Goal: Information Seeking & Learning: Learn about a topic

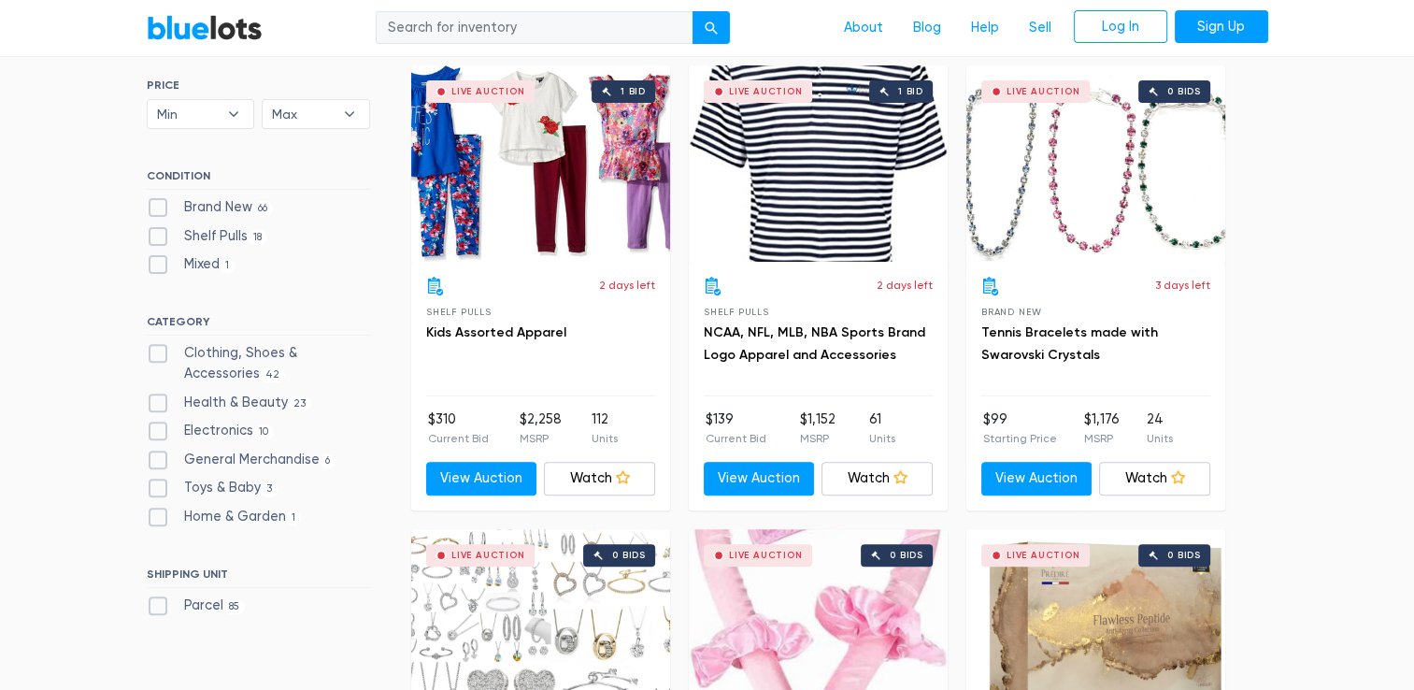
scroll to position [654, 0]
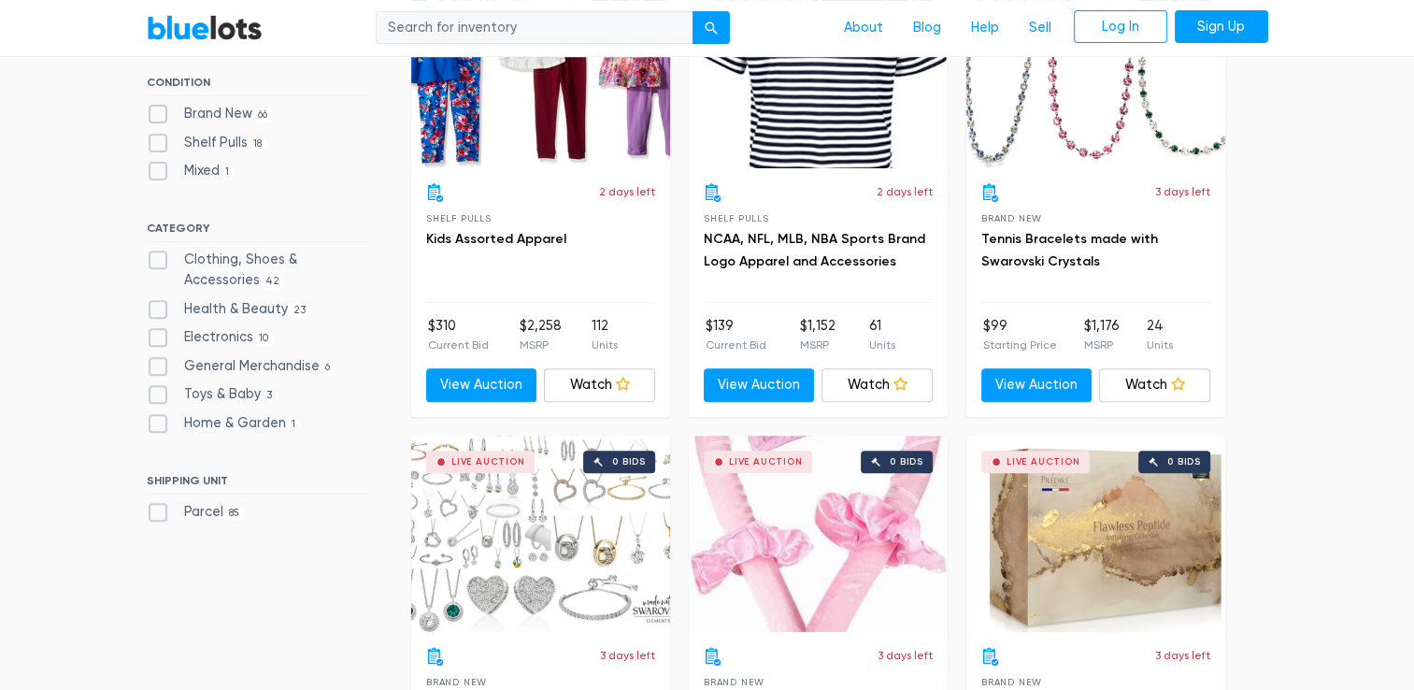
click at [247, 335] on label "Electronics 10" at bounding box center [211, 337] width 128 height 21
click at [159, 335] on input "Electronics 10" at bounding box center [153, 333] width 12 height 12
checkbox input "true"
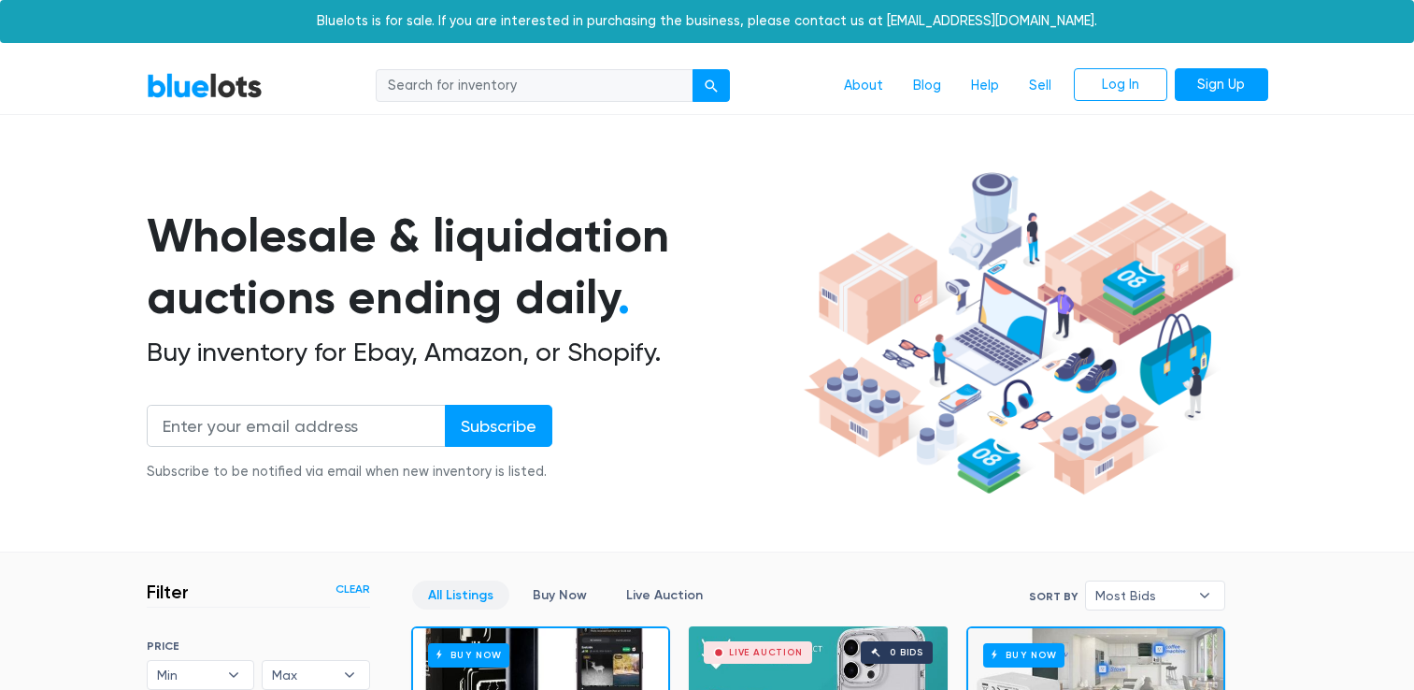
scroll to position [503, 0]
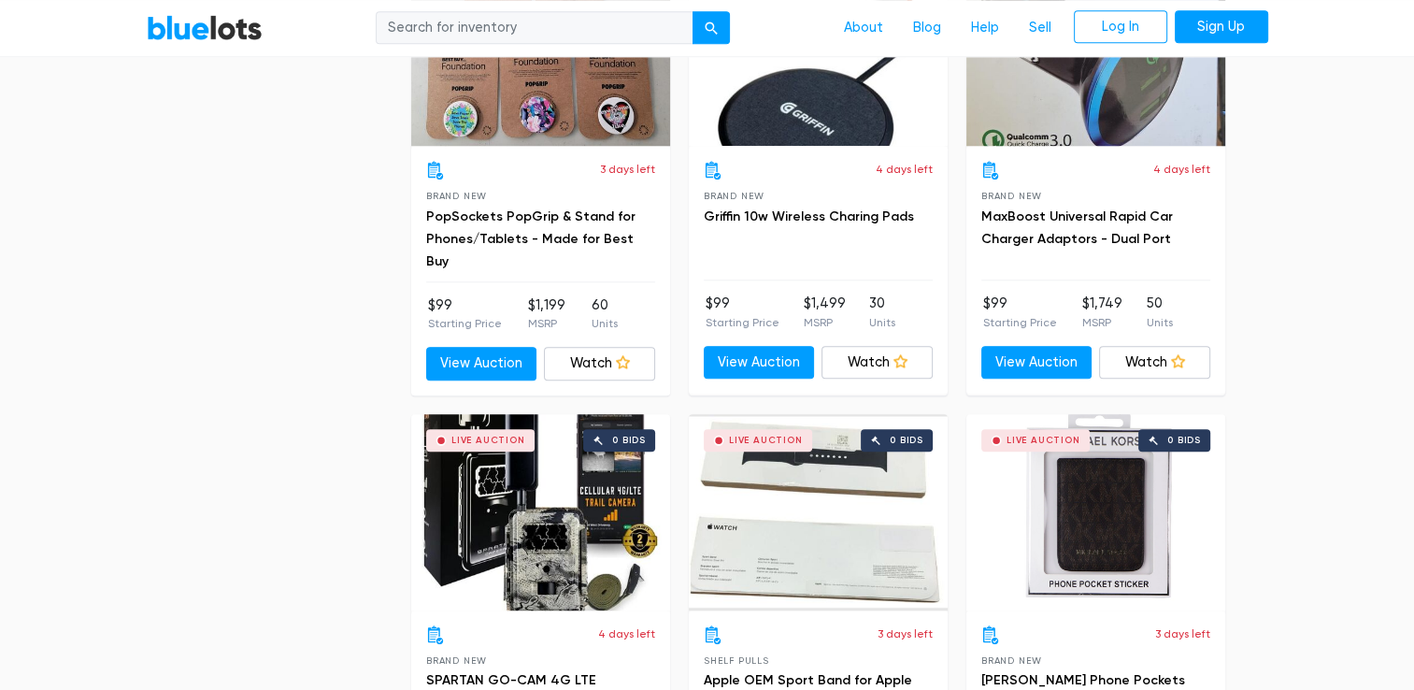
scroll to position [1904, 0]
